Goal: Use online tool/utility: Utilize a website feature to perform a specific function

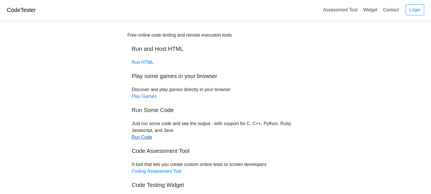
click at [149, 138] on link "Run Code" at bounding box center [142, 137] width 20 height 5
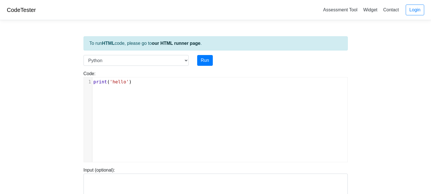
click at [152, 99] on div "xxxxxxxxxx 1 print ( 'hello' )" at bounding box center [220, 124] width 272 height 93
type textarea "print('hello')"
drag, startPoint x: 152, startPoint y: 99, endPoint x: 61, endPoint y: 65, distance: 97.0
click at [61, 65] on body "CodeTester Assessment Tool Widget Contact Login To run HTML code, please go to …" at bounding box center [215, 151] width 431 height 303
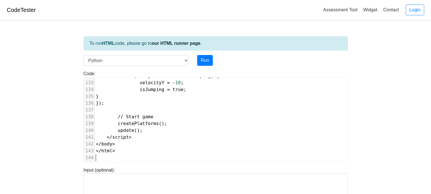
scroll to position [900, 0]
click at [203, 61] on button "Run" at bounding box center [205, 60] width 16 height 11
type input "[URL][DOMAIN_NAME]"
type textarea "Submission status: Runtime Error (NZEC) Stderr: File "script.py", line 1 <!DOCT…"
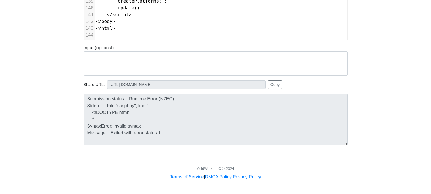
scroll to position [0, 0]
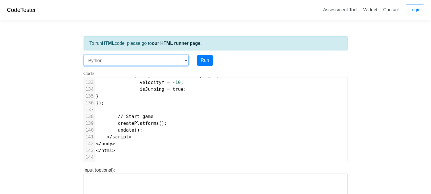
click at [186, 62] on select "C C++ Go Java Javascript Python Ruby" at bounding box center [136, 60] width 105 height 11
select select "javascript"
click at [84, 55] on select "C C++ Go Java Javascript Python Ruby" at bounding box center [136, 60] width 105 height 11
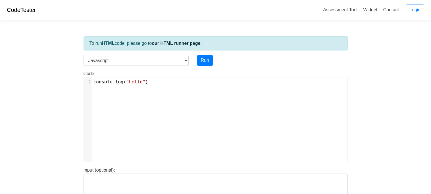
click at [186, 86] on div "xxxxxxxxxx 1 console . log ( "hello" )" at bounding box center [219, 82] width 255 height 9
type textarea "console.log("hello")"
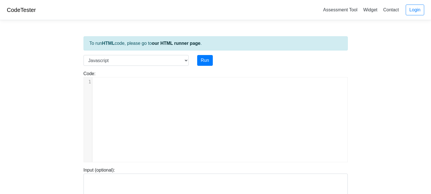
scroll to position [899, 0]
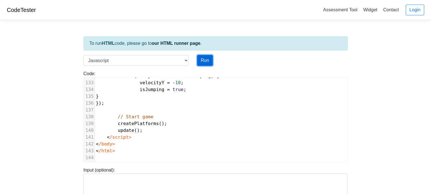
click at [202, 64] on button "Run" at bounding box center [205, 60] width 16 height 11
type input "https://codetester.io/runner?s=mVzEE1J3ze"
type textarea "Submission status: Runtime Error (NZEC) Stderr: /box/script.js:1 <!DOCTYPE html…"
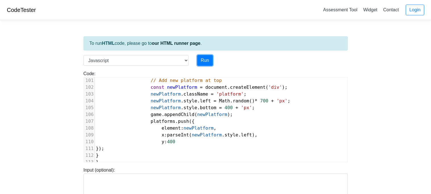
scroll to position [679, 0]
